Goal: Entertainment & Leisure: Browse casually

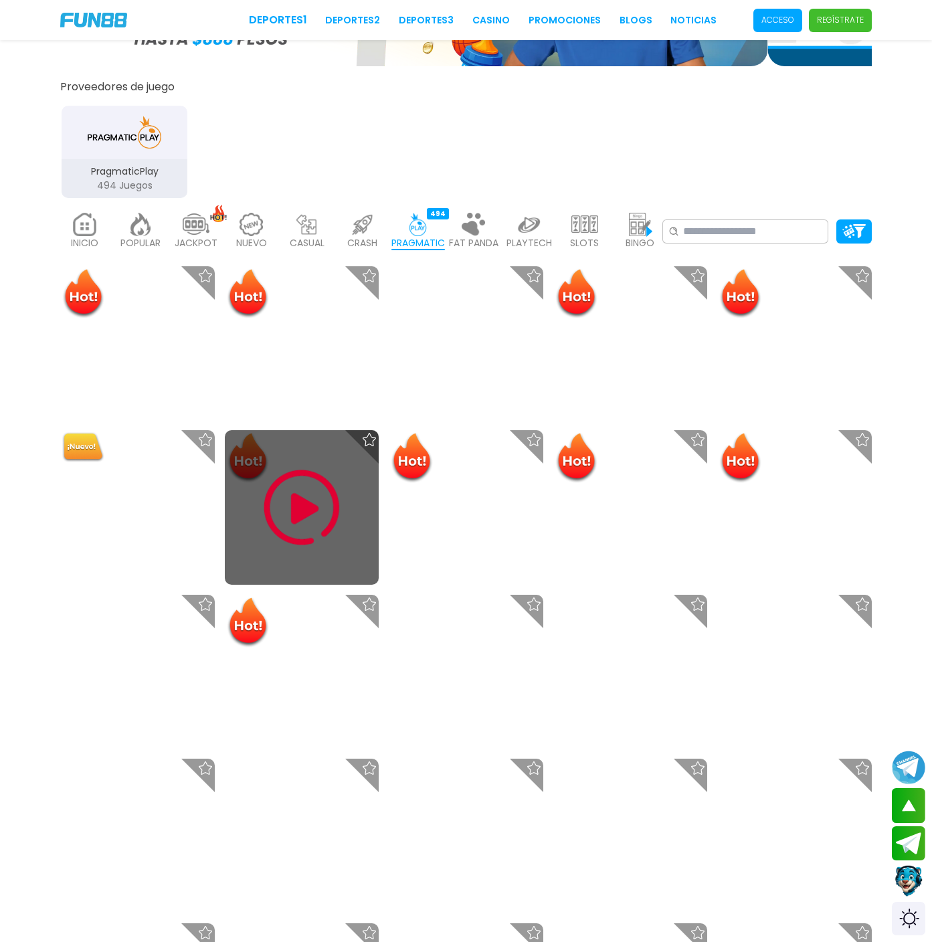
scroll to position [348, 0]
